Goal: Task Accomplishment & Management: Manage account settings

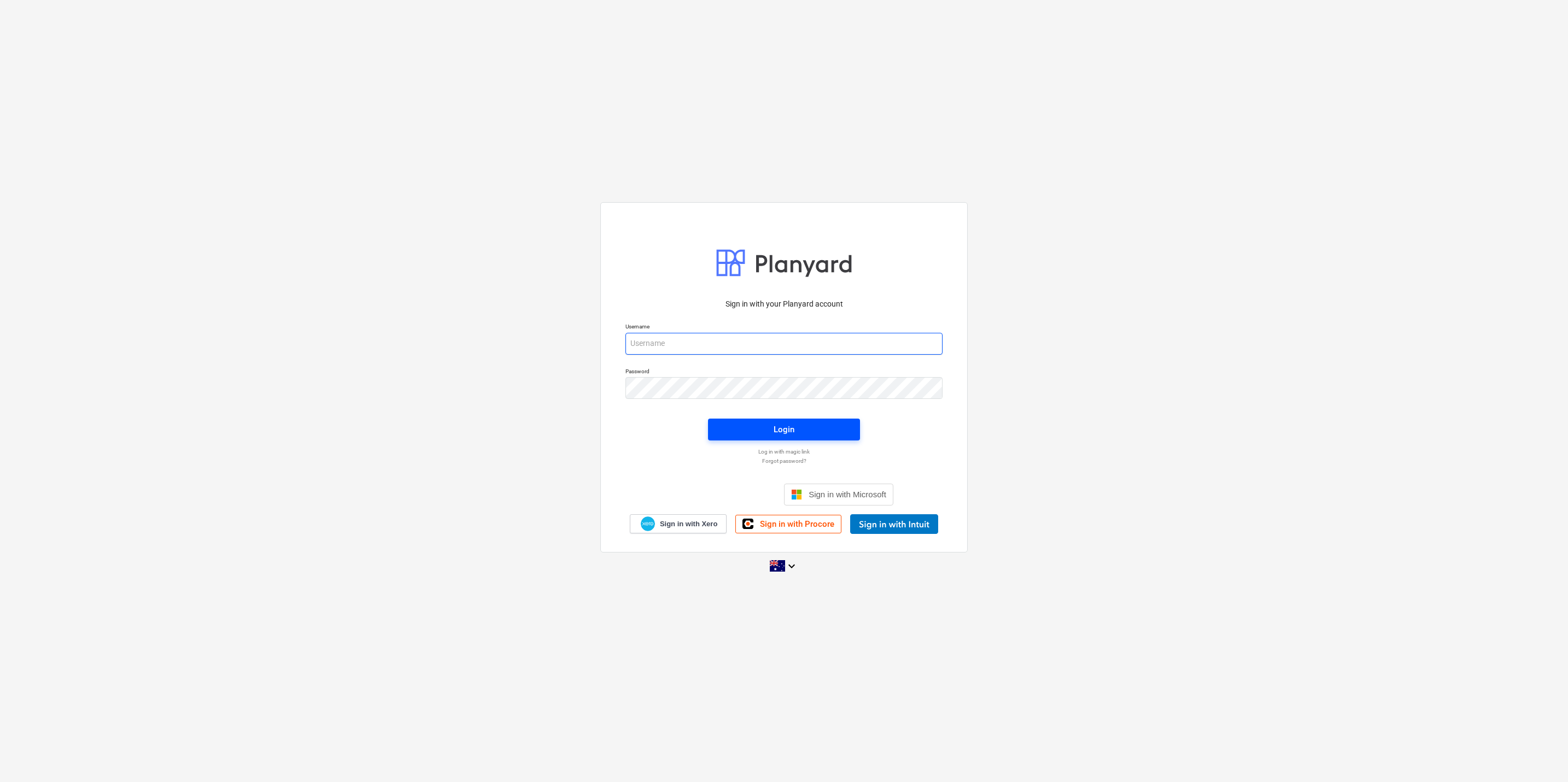
type input "[EMAIL_ADDRESS][DOMAIN_NAME]"
click at [802, 426] on span "Login" at bounding box center [784, 429] width 126 height 14
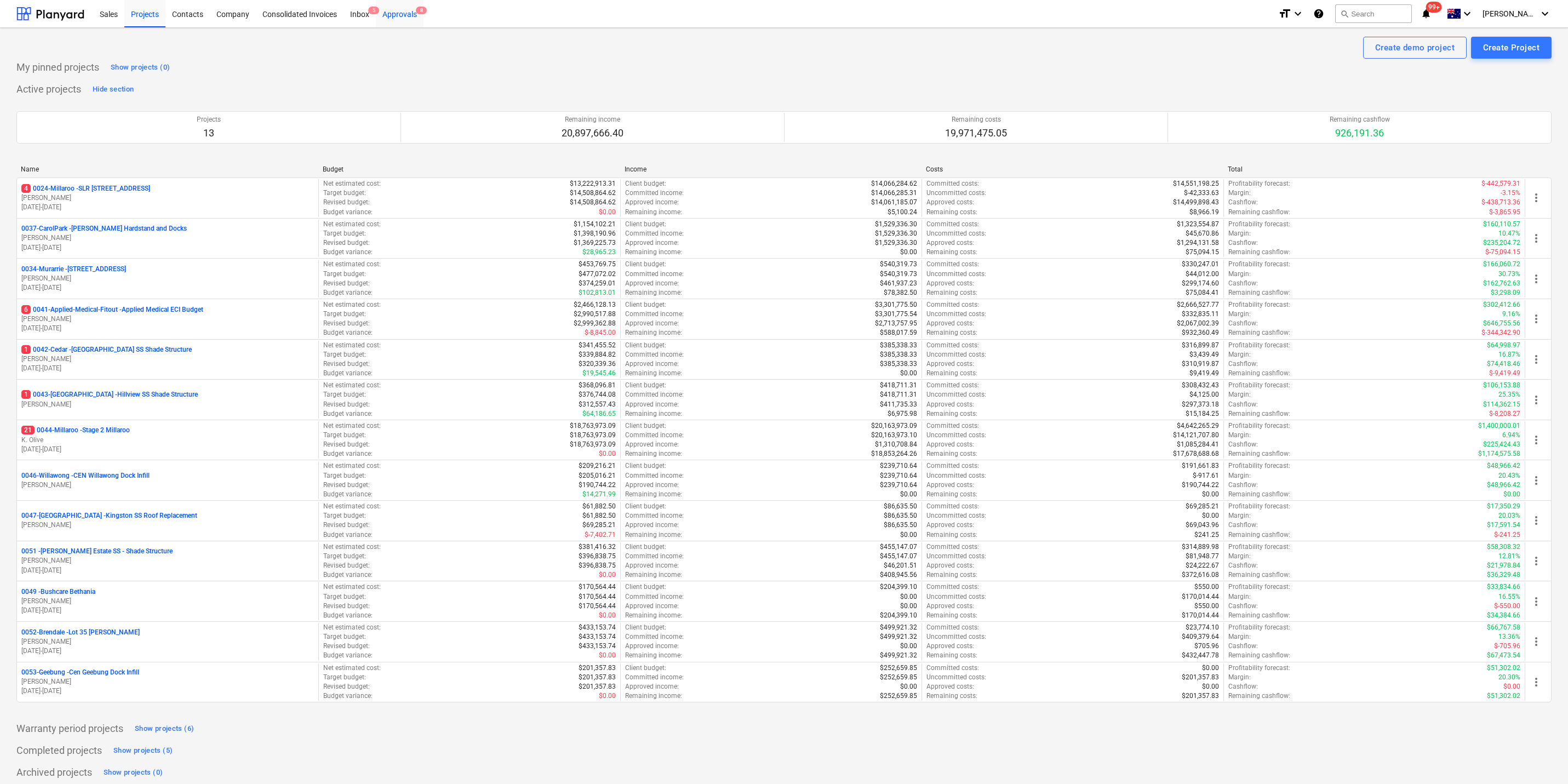
click at [406, 16] on div "Approvals 8" at bounding box center [400, 13] width 47 height 28
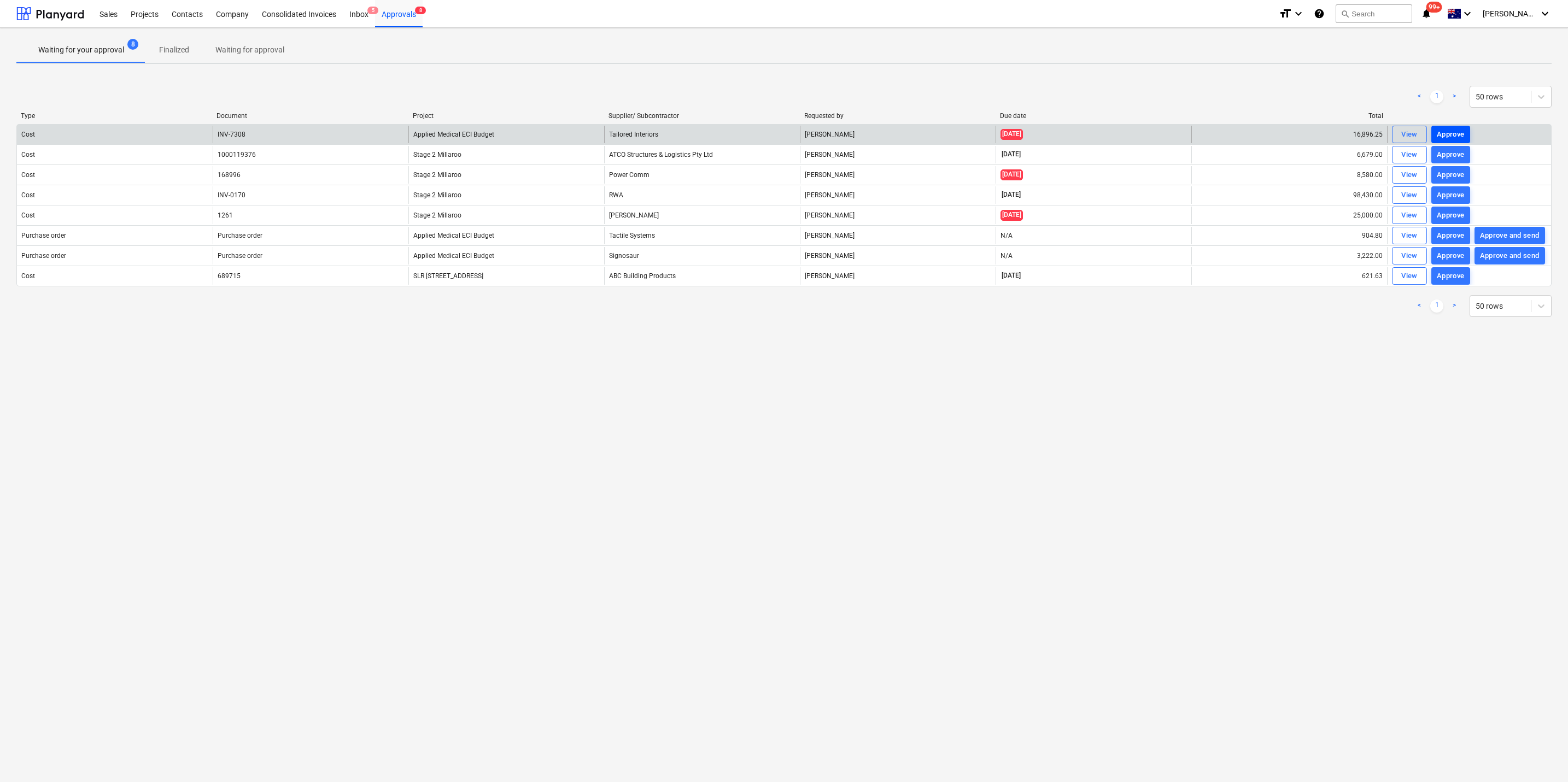
click at [1452, 133] on div "Approve" at bounding box center [1451, 134] width 28 height 12
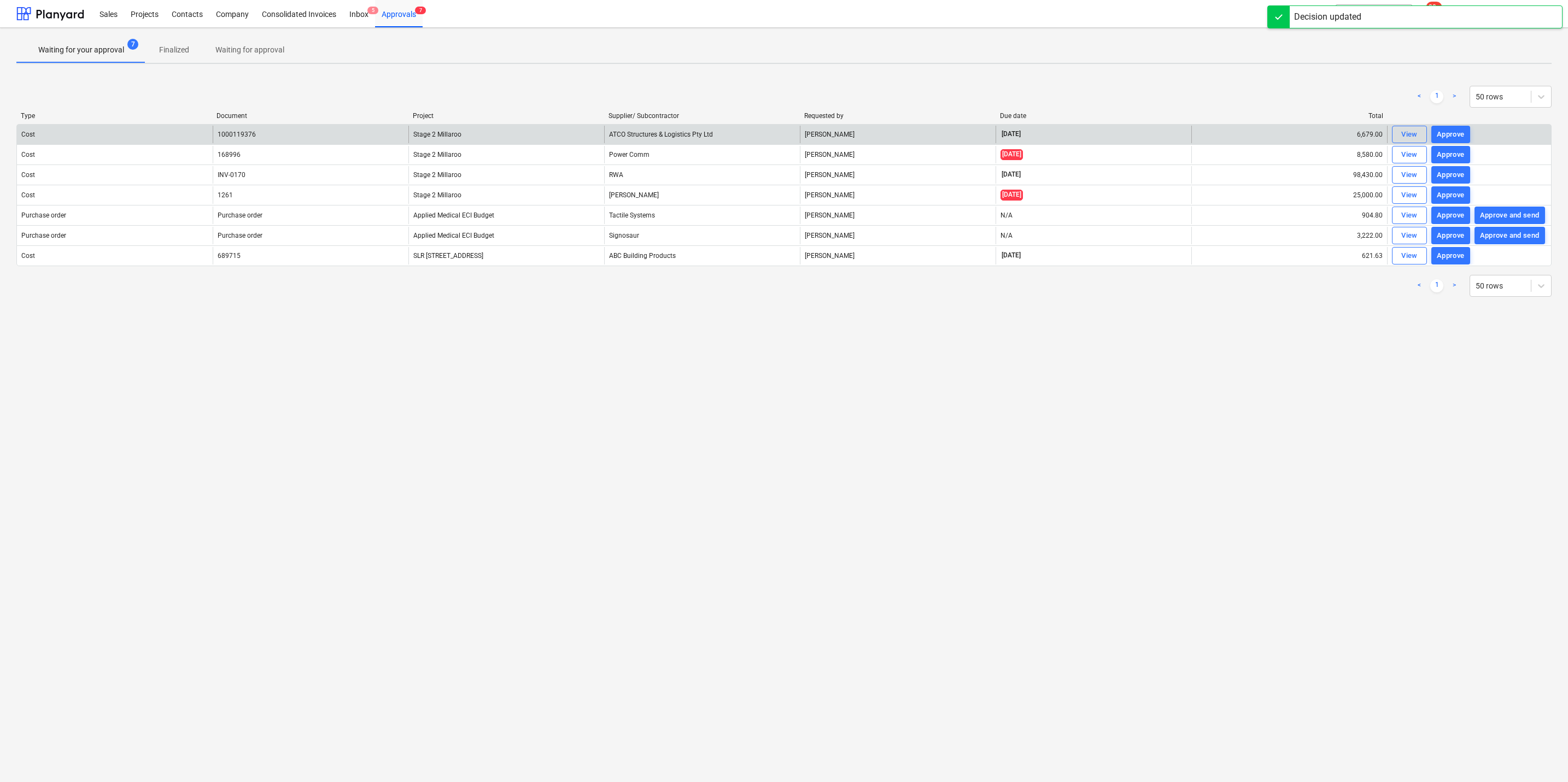
click at [1440, 125] on div "Cost 1000119376 Stage 2 Millaroo ATCO Structures & Logistics Pty Ltd [PERSON_NA…" at bounding box center [784, 134] width 1535 height 20
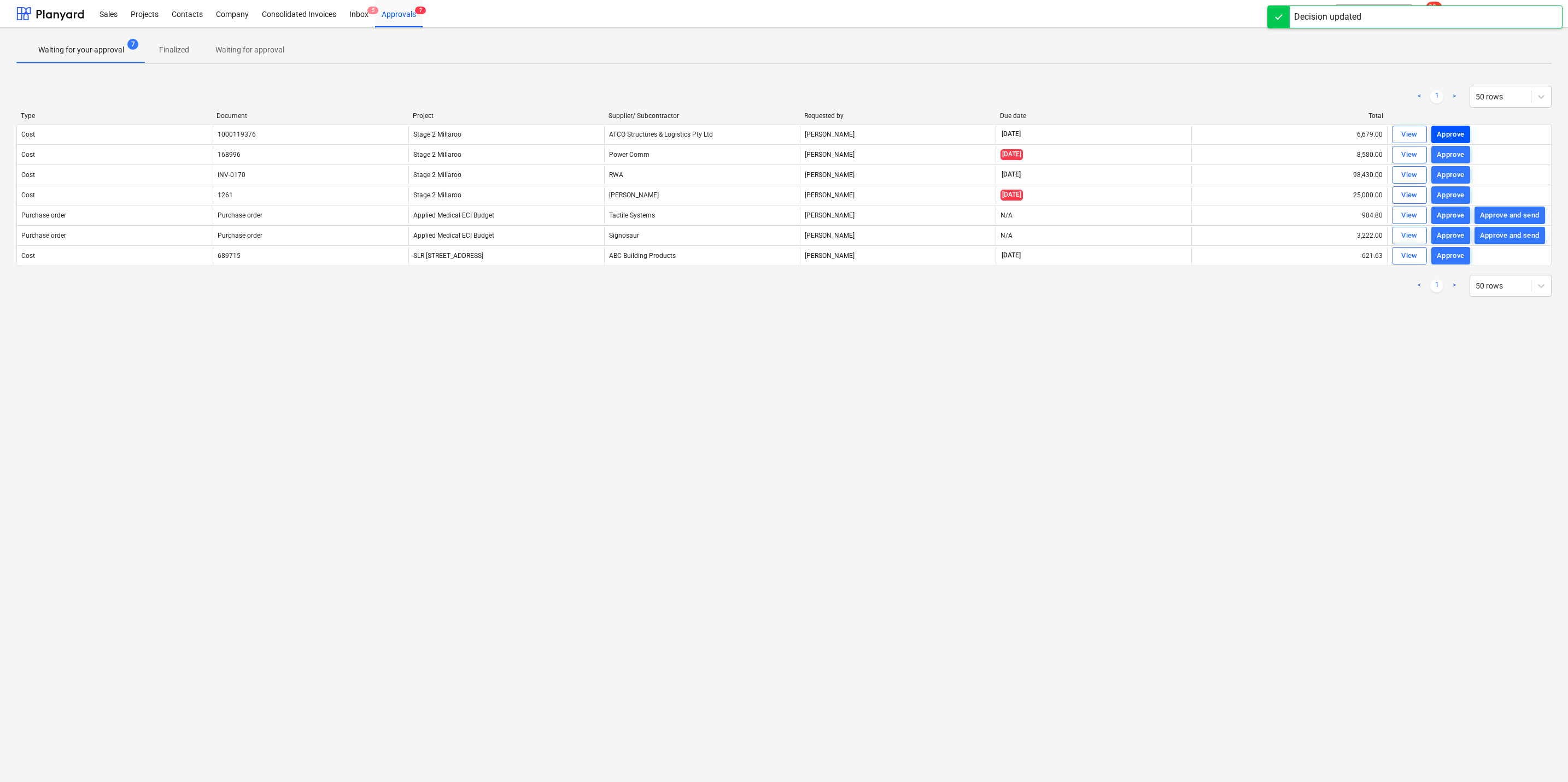
click at [1453, 138] on div "Approve" at bounding box center [1451, 134] width 28 height 12
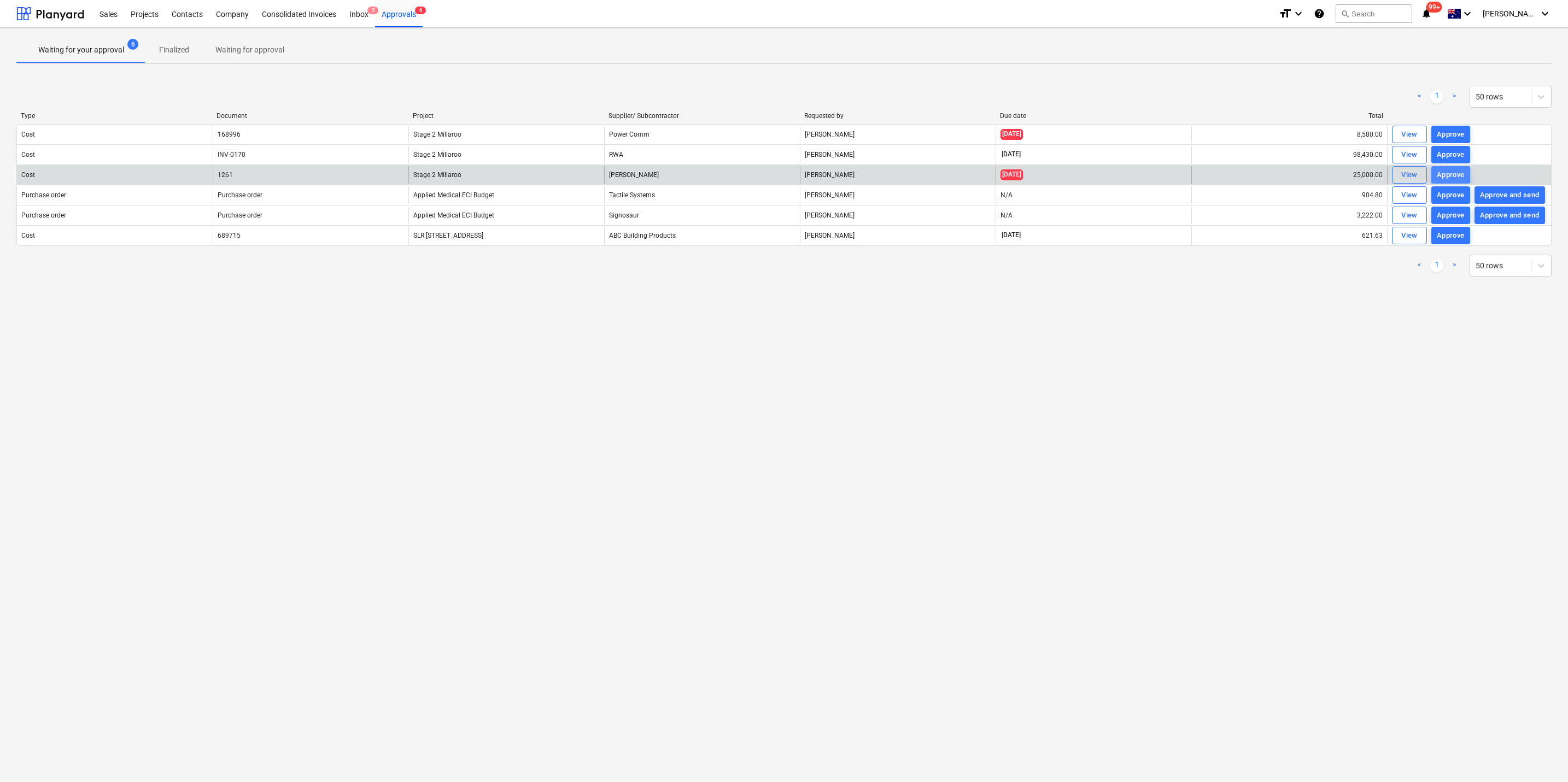
click at [1455, 176] on div "Approve" at bounding box center [1451, 175] width 28 height 12
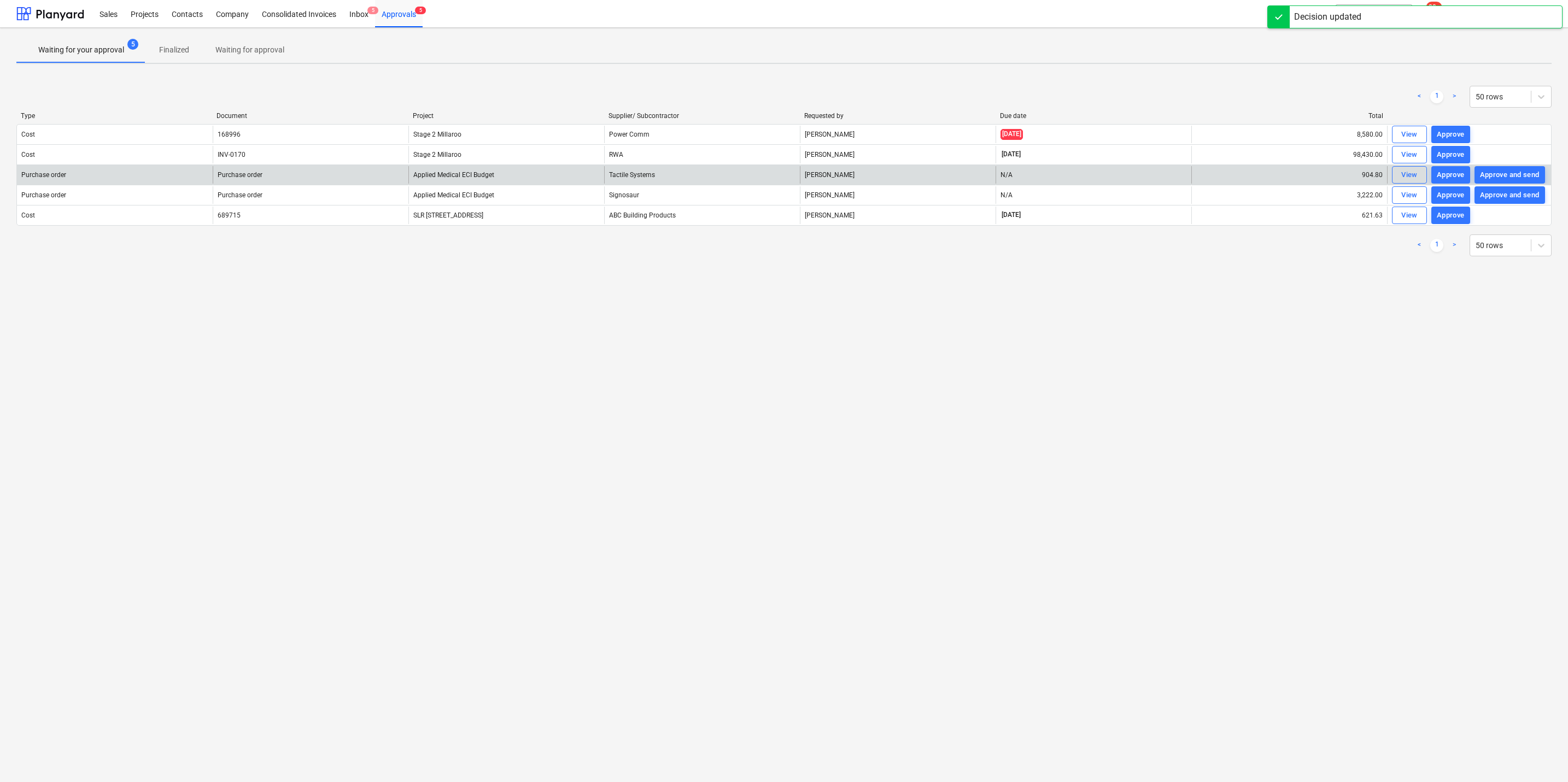
click at [1457, 128] on button "Approve" at bounding box center [1451, 134] width 39 height 17
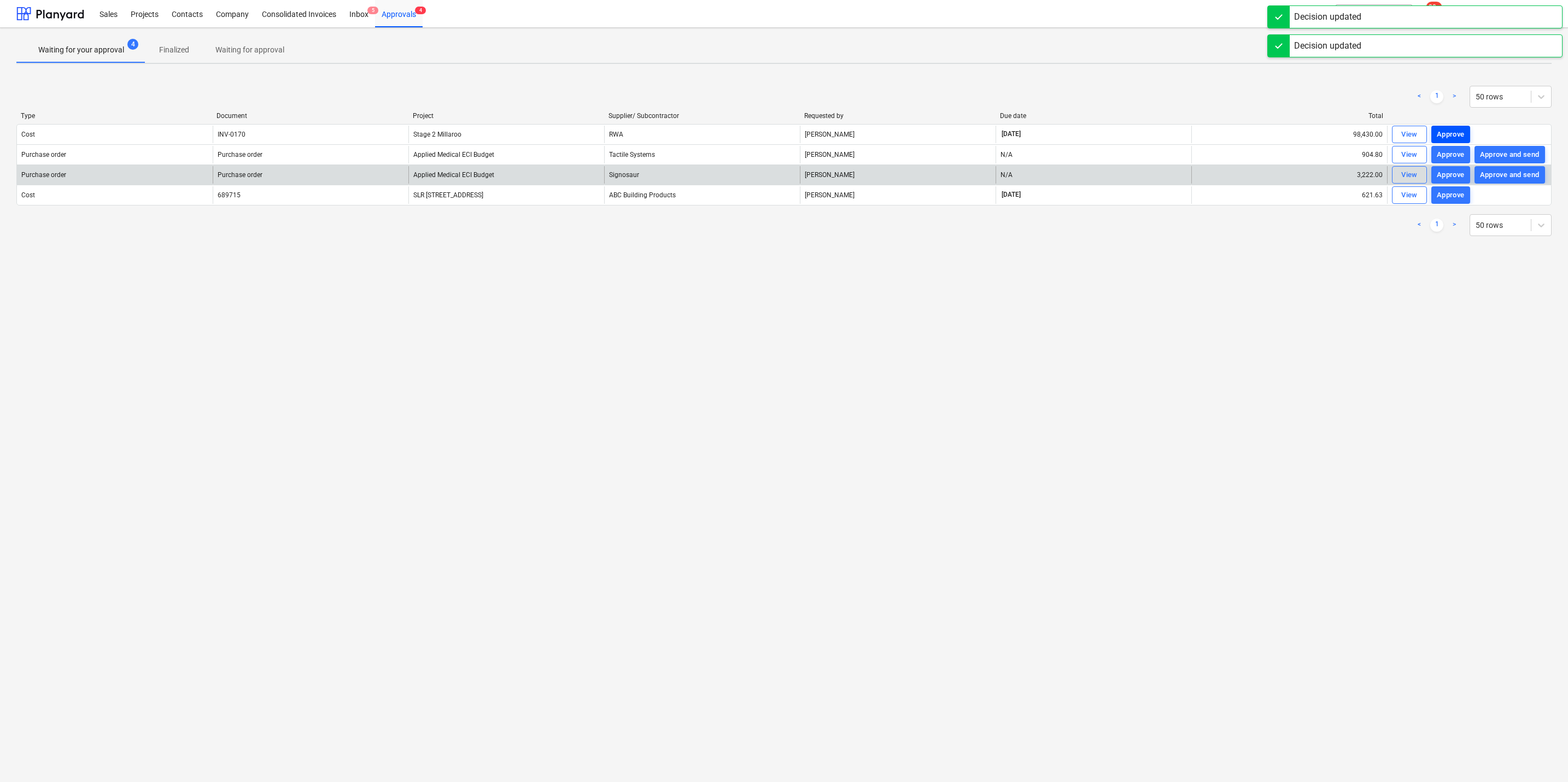
click at [1455, 133] on div "Approve" at bounding box center [1451, 134] width 28 height 12
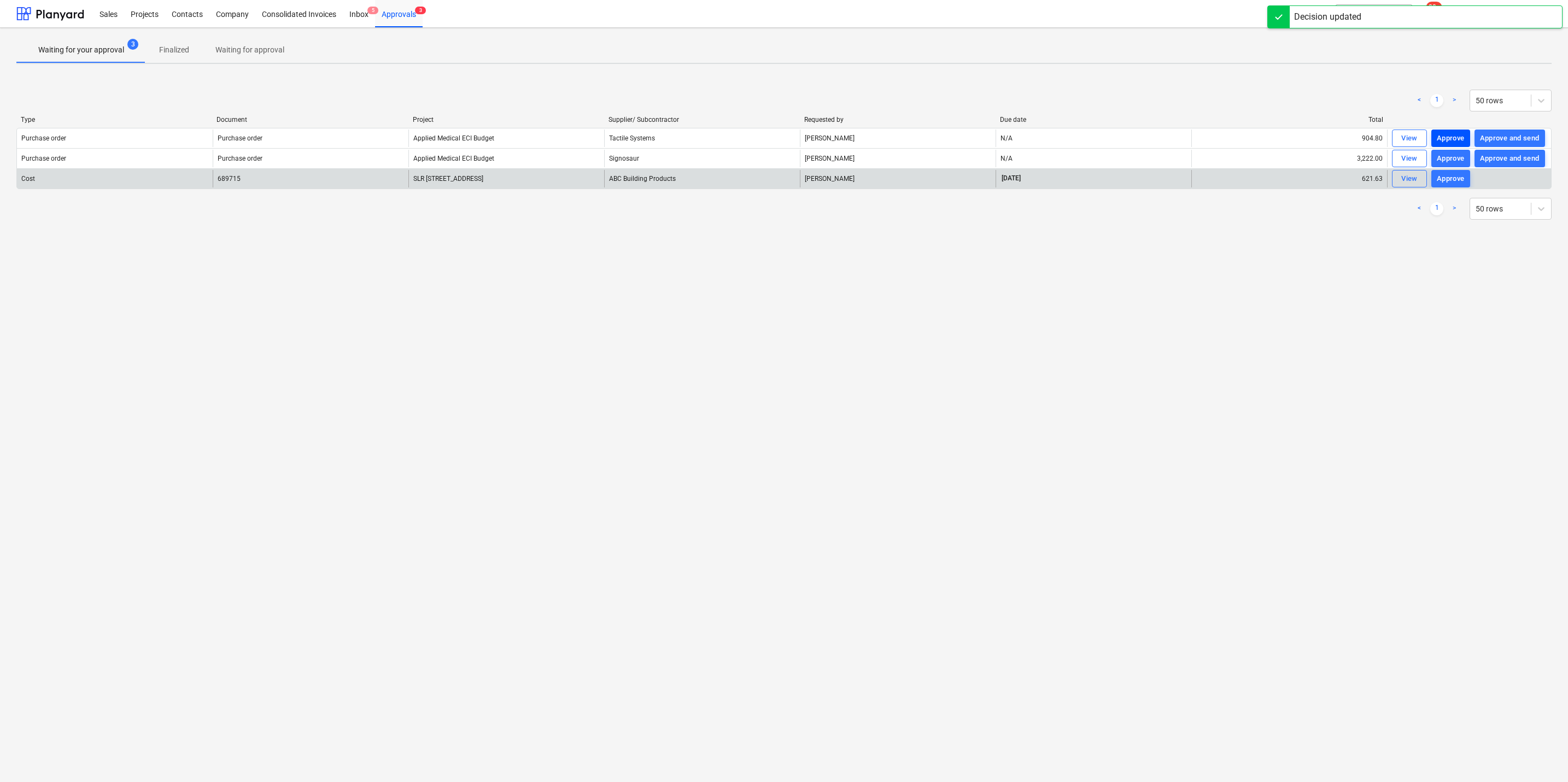
click at [1453, 133] on div "Approve" at bounding box center [1451, 138] width 28 height 12
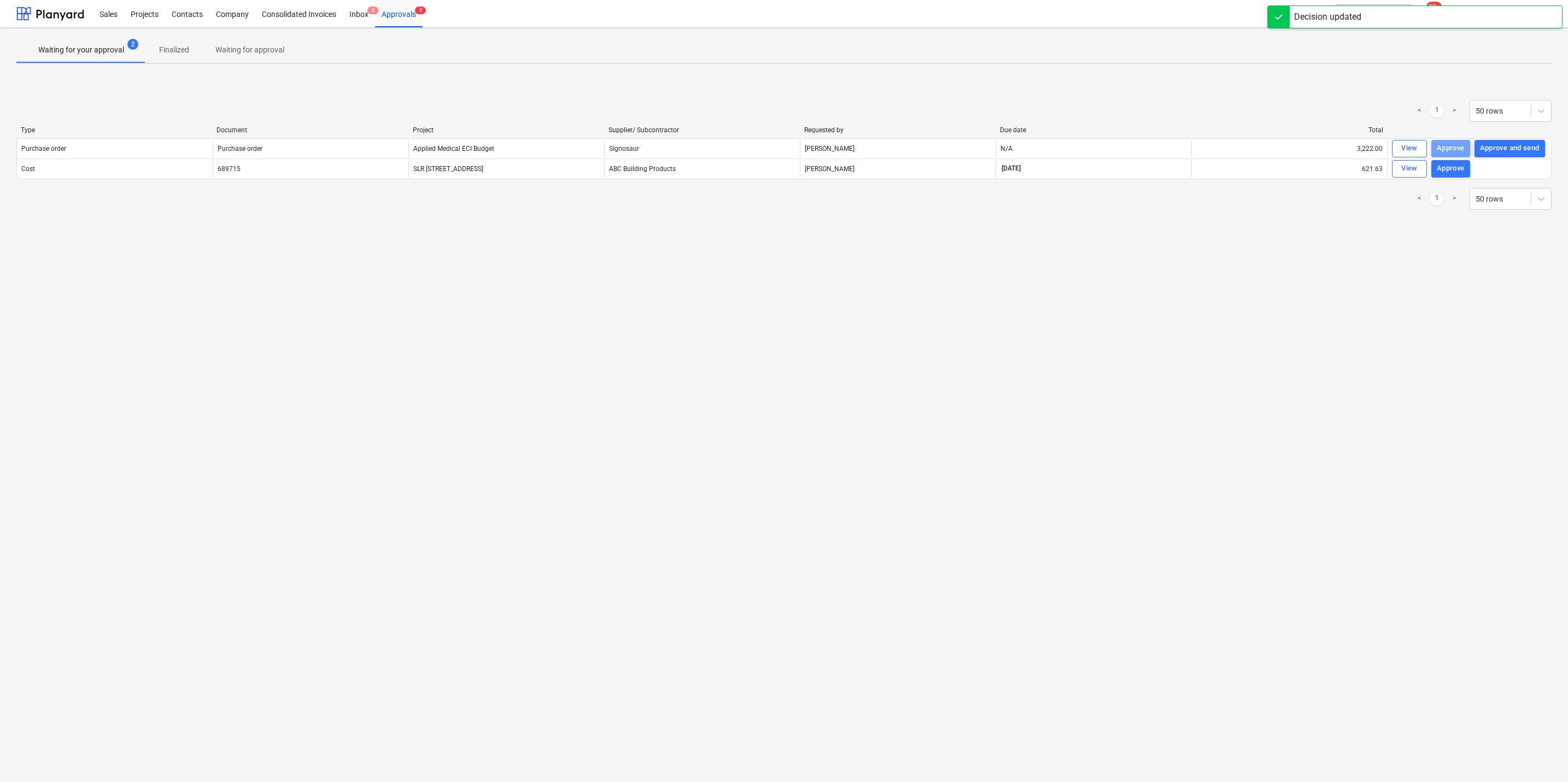
click at [1457, 151] on div "Approve" at bounding box center [1451, 148] width 28 height 12
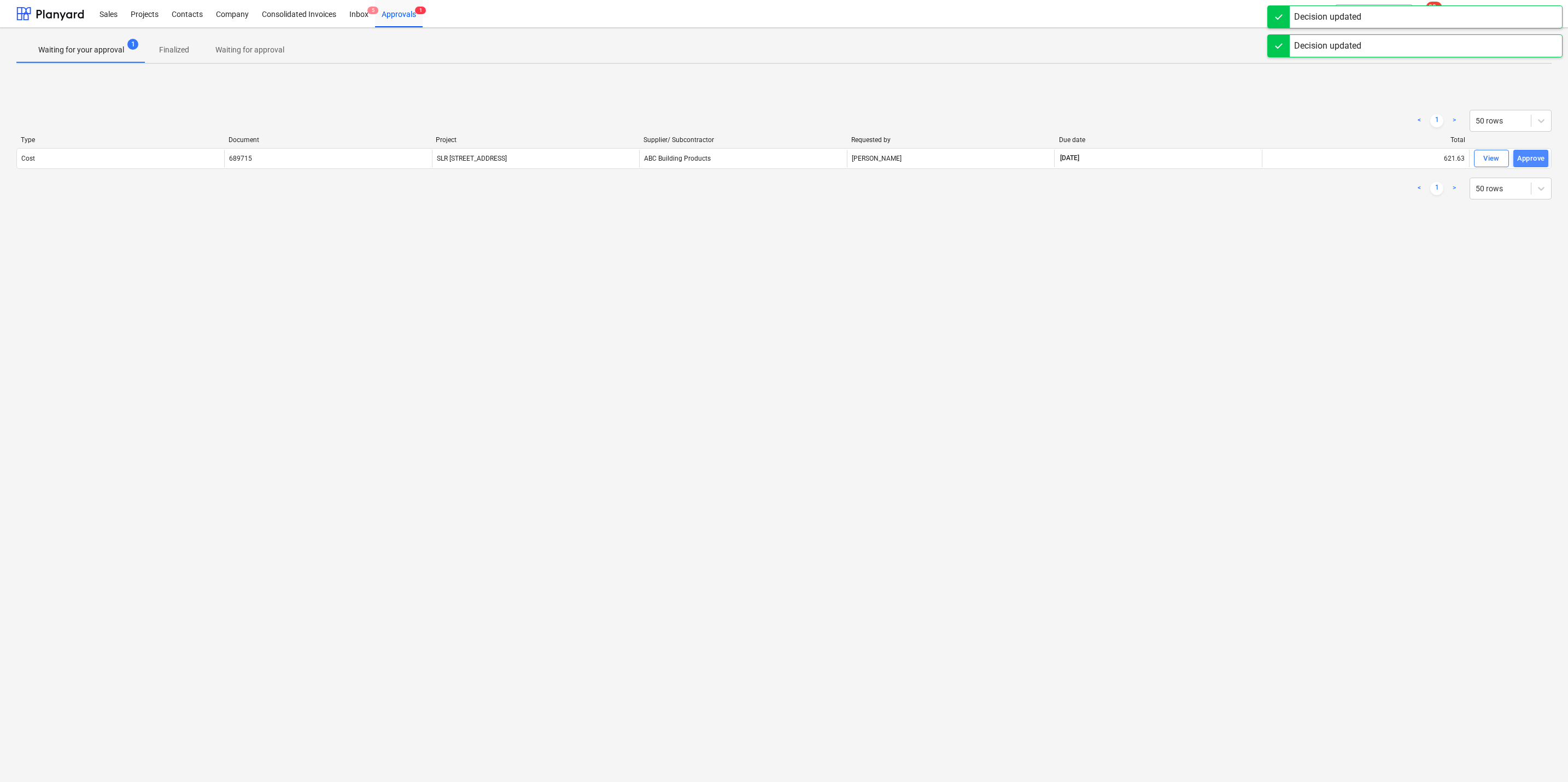
click at [1534, 158] on div "Approve" at bounding box center [1531, 158] width 28 height 12
